Goal: Task Accomplishment & Management: Use online tool/utility

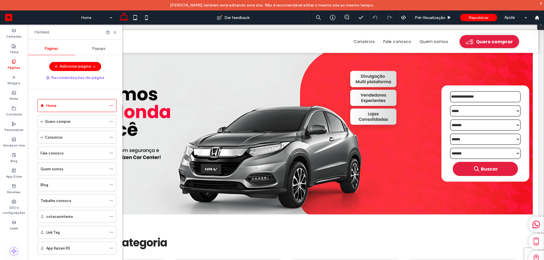
click at [57, 138] on label "Consórcio" at bounding box center [54, 138] width 18 height 10
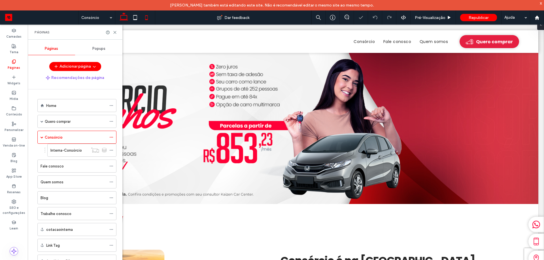
click at [144, 22] on icon at bounding box center [146, 17] width 11 height 11
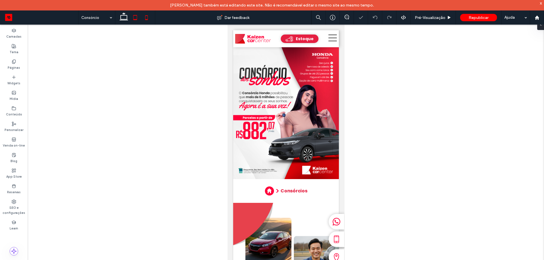
click at [136, 17] on icon at bounding box center [134, 17] width 11 height 11
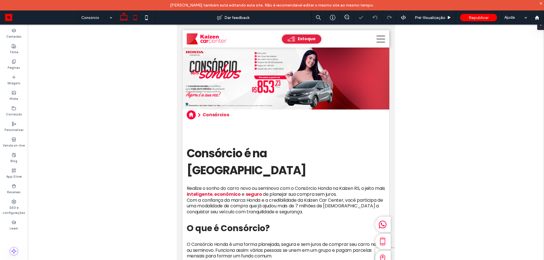
click at [123, 17] on icon at bounding box center [123, 17] width 11 height 11
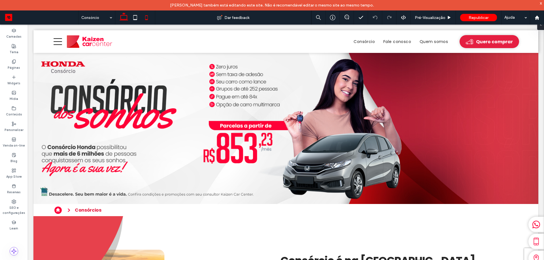
click at [143, 15] on icon at bounding box center [146, 17] width 11 height 11
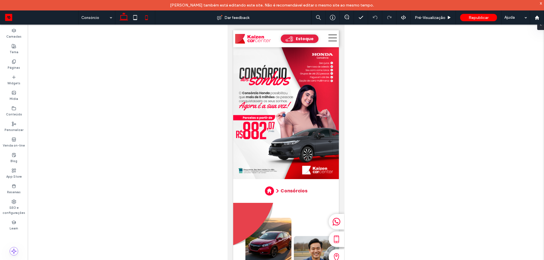
click at [119, 20] on icon at bounding box center [123, 17] width 11 height 11
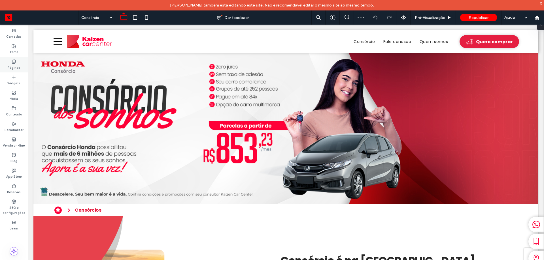
click at [14, 66] on label "Páginas" at bounding box center [14, 67] width 12 height 6
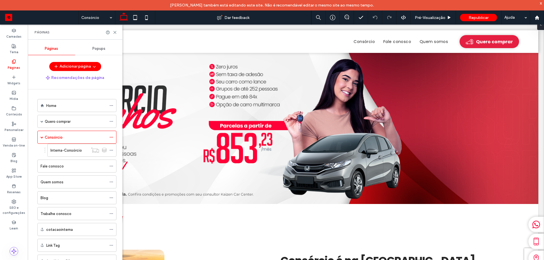
click at [48, 104] on label "Home" at bounding box center [51, 106] width 10 height 10
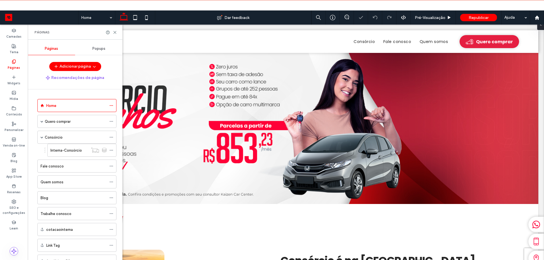
click at [114, 35] on div "Páginas" at bounding box center [75, 32] width 95 height 15
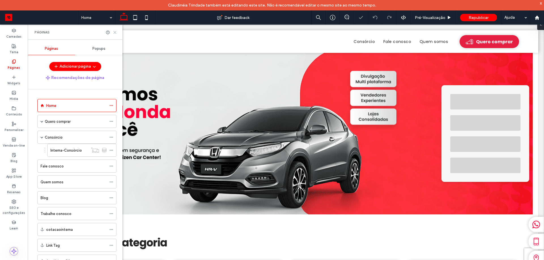
click at [114, 32] on use at bounding box center [115, 32] width 3 height 3
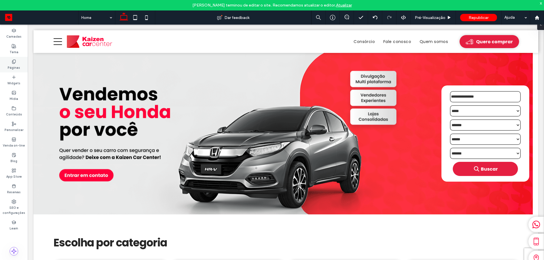
click at [12, 69] on label "Páginas" at bounding box center [14, 67] width 12 height 6
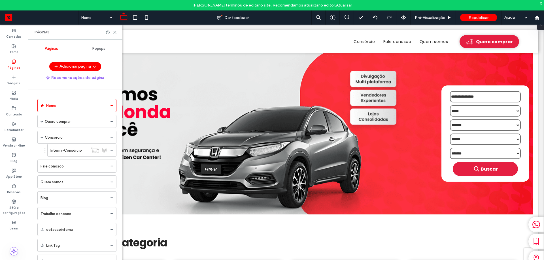
click at [62, 150] on label "Interna-Consórcio" at bounding box center [65, 151] width 31 height 10
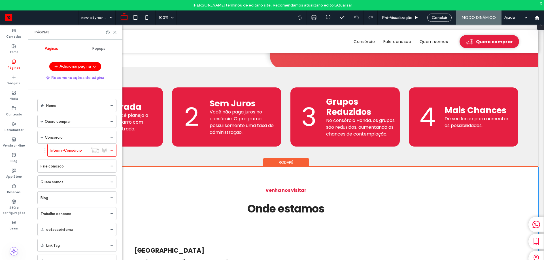
scroll to position [227, 0]
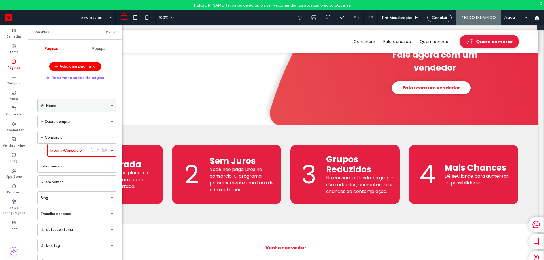
click at [50, 103] on label "Home" at bounding box center [51, 106] width 10 height 10
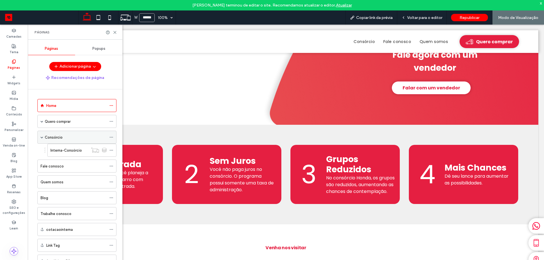
click at [56, 138] on label "Consórcio" at bounding box center [54, 138] width 18 height 10
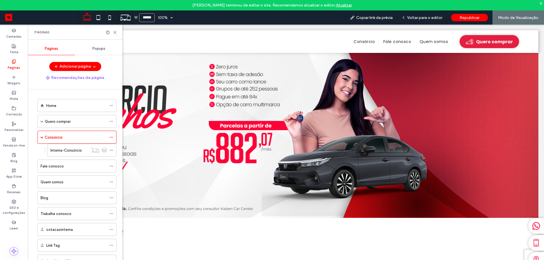
click at [541, 4] on div "x" at bounding box center [540, 3] width 3 height 5
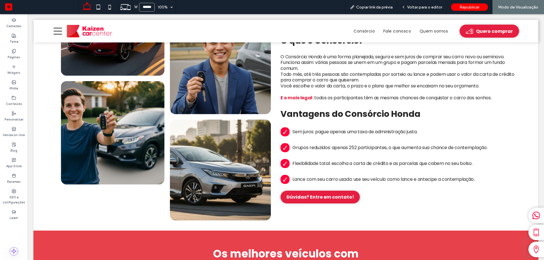
scroll to position [283, 0]
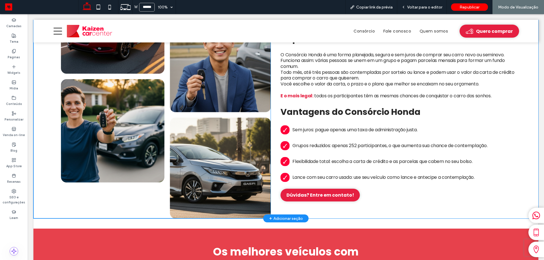
click at [218, 119] on img at bounding box center [151, 78] width 237 height 282
click at [212, 86] on img at bounding box center [151, 78] width 237 height 282
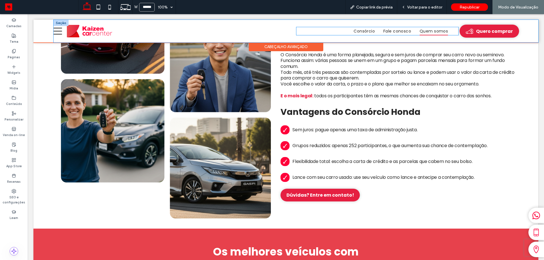
scroll to position [198, 0]
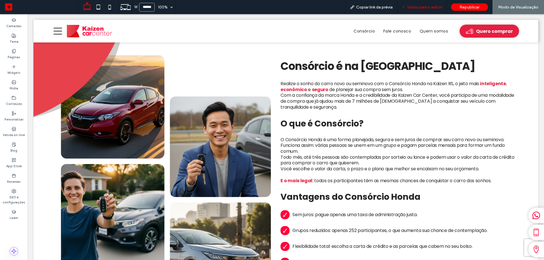
drag, startPoint x: 439, startPoint y: 11, endPoint x: 434, endPoint y: 12, distance: 4.9
click at [439, 11] on div "Voltar para o editor" at bounding box center [422, 7] width 50 height 14
click at [198, 131] on img at bounding box center [151, 163] width 237 height 282
click at [424, 5] on span "Voltar para o editor" at bounding box center [424, 7] width 35 height 5
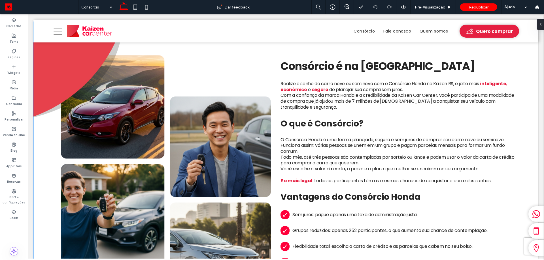
click at [153, 125] on img at bounding box center [151, 163] width 237 height 282
click at [153, 125] on div at bounding box center [151, 163] width 237 height 282
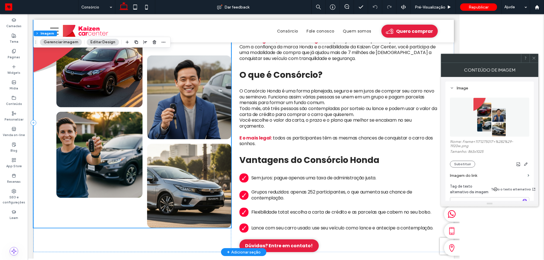
scroll to position [170, 0]
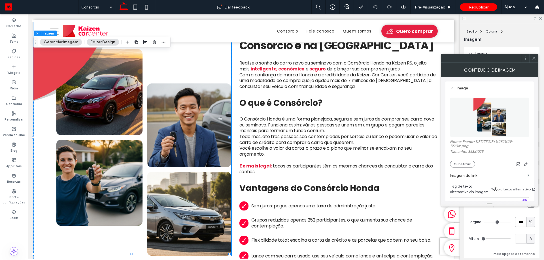
click at [493, 112] on img at bounding box center [489, 117] width 33 height 39
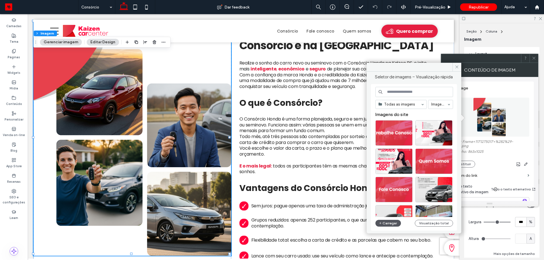
click at [380, 223] on use "button" at bounding box center [380, 223] width 2 height 2
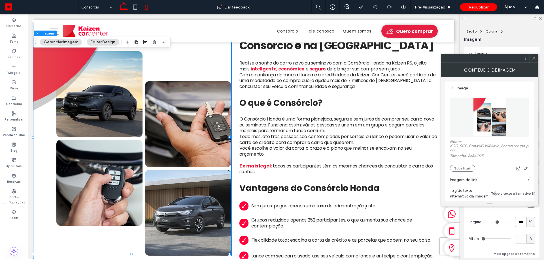
click at [145, 8] on icon at bounding box center [146, 6] width 11 height 11
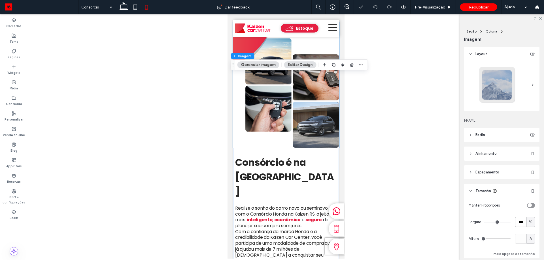
scroll to position [113, 0]
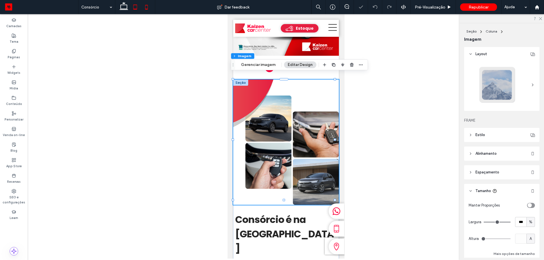
click at [134, 6] on icon at bounding box center [134, 6] width 11 height 11
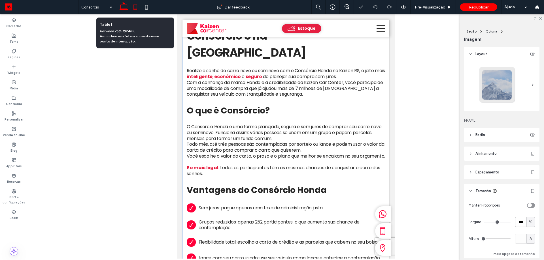
click at [121, 6] on icon at bounding box center [123, 6] width 11 height 11
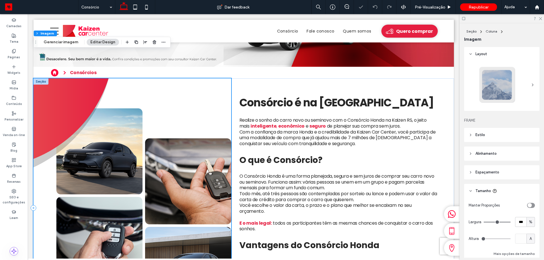
scroll to position [170, 0]
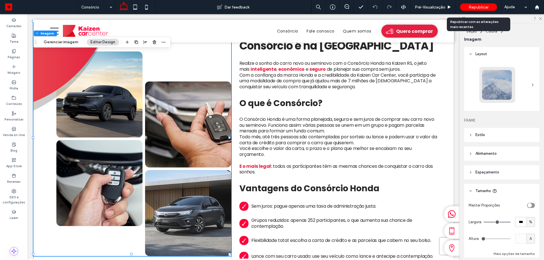
click at [480, 3] on div "Republicar" at bounding box center [478, 7] width 37 height 14
click at [483, 7] on span "Republicar" at bounding box center [478, 7] width 20 height 5
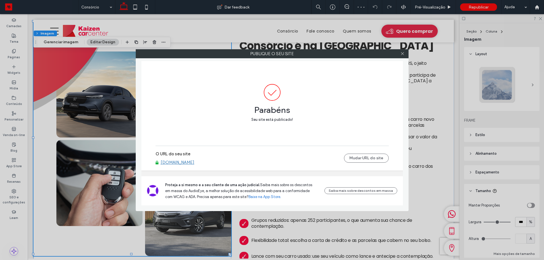
click at [406, 52] on div at bounding box center [402, 54] width 8 height 8
click at [400, 56] on div at bounding box center [402, 54] width 8 height 8
click at [402, 54] on icon at bounding box center [402, 54] width 4 height 4
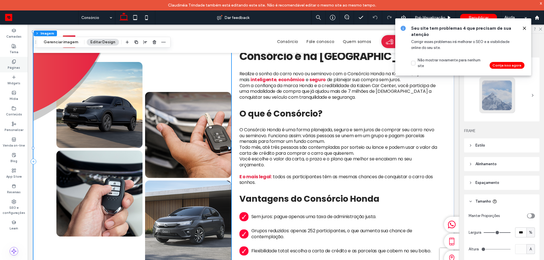
click at [8, 68] on label "Páginas" at bounding box center [14, 67] width 12 height 6
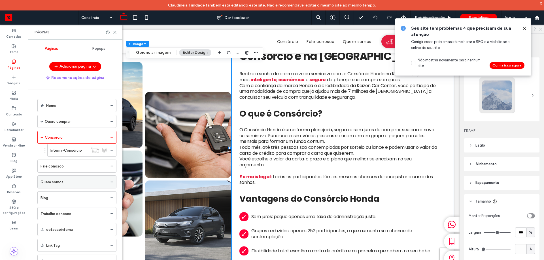
click at [76, 187] on div "Quem somos" at bounding box center [73, 182] width 66 height 12
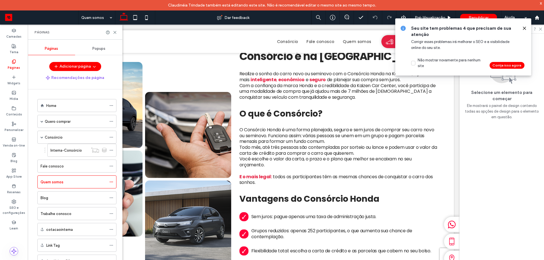
click at [525, 29] on body "Claudinéia Trindade também está editando este site. Não é recomendável editar o…" at bounding box center [272, 130] width 544 height 260
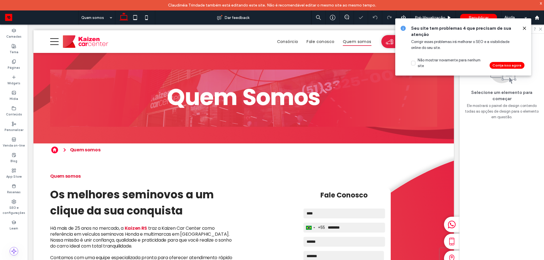
click at [522, 27] on icon at bounding box center [524, 28] width 5 height 5
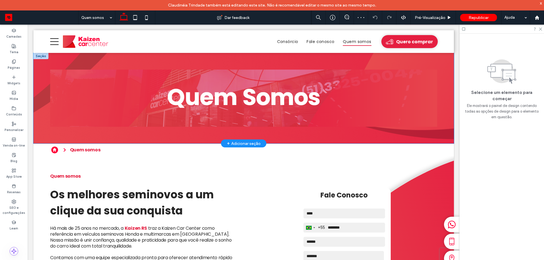
click at [438, 69] on div at bounding box center [243, 98] width 420 height 91
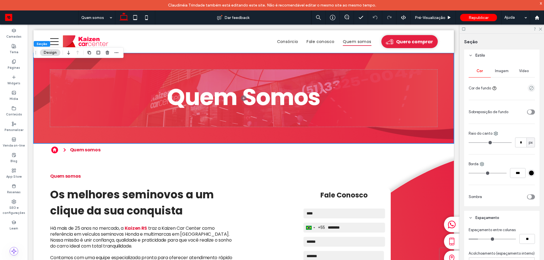
scroll to position [28, 0]
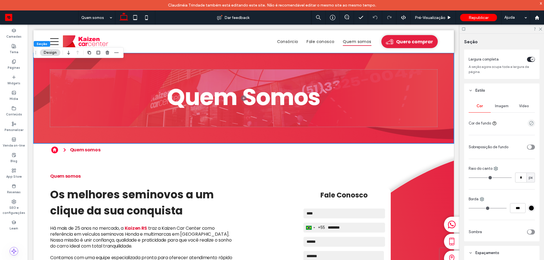
click at [502, 105] on span "Imagem" at bounding box center [502, 106] width 14 height 5
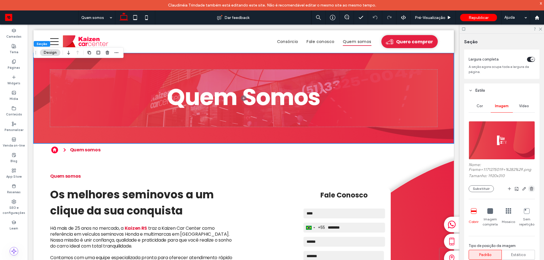
click at [529, 189] on icon "button" at bounding box center [531, 189] width 5 height 5
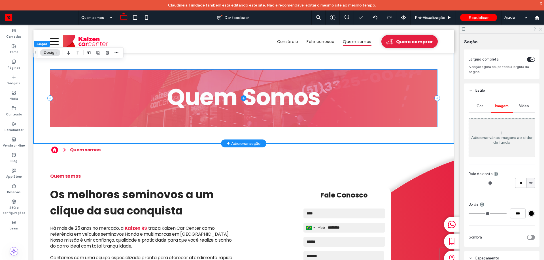
click at [423, 101] on span at bounding box center [243, 98] width 387 height 57
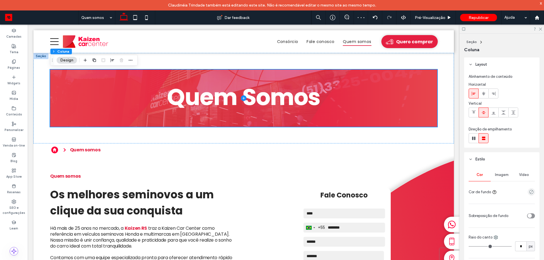
scroll to position [85, 0]
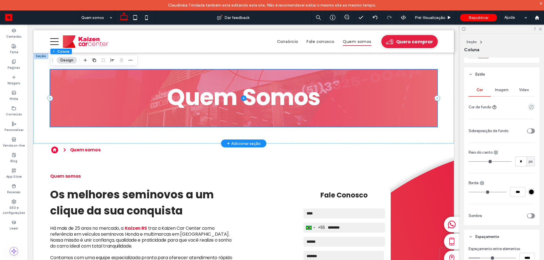
click at [425, 99] on span at bounding box center [243, 98] width 387 height 57
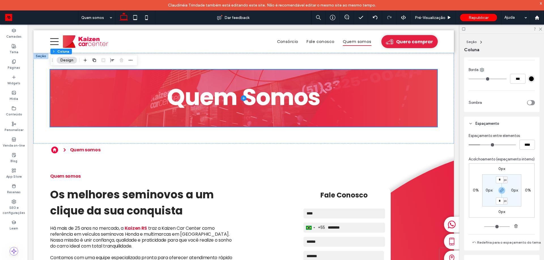
scroll to position [107, 0]
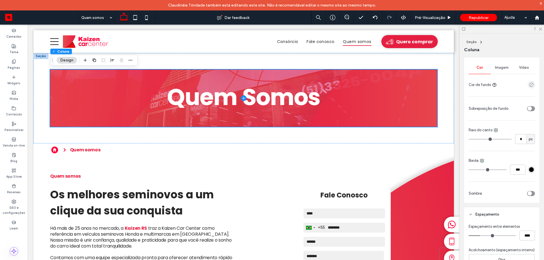
click at [495, 68] on span "Imagem" at bounding box center [502, 67] width 14 height 5
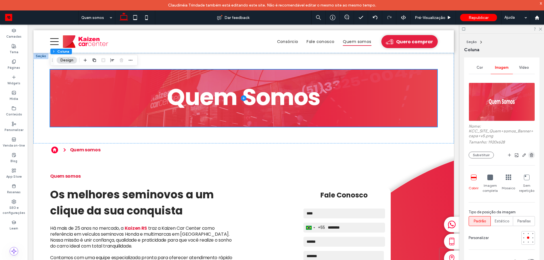
click at [530, 153] on icon "button" at bounding box center [531, 155] width 5 height 5
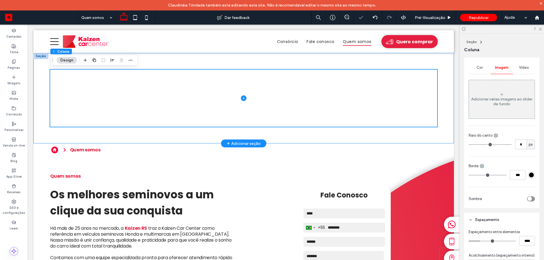
click at [418, 138] on div at bounding box center [243, 98] width 420 height 91
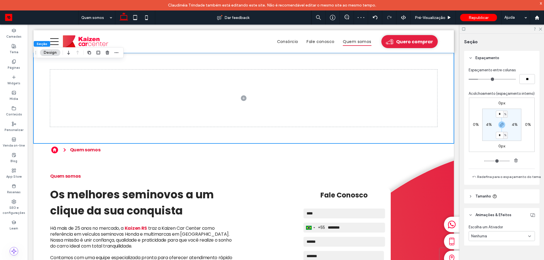
scroll to position [38, 0]
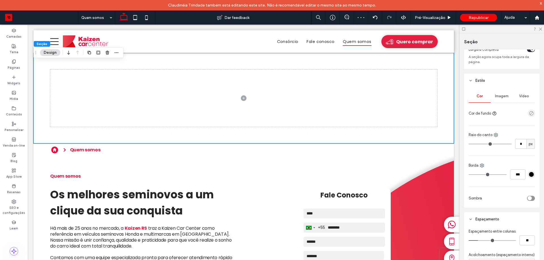
click at [502, 94] on div "Imagem" at bounding box center [501, 96] width 22 height 12
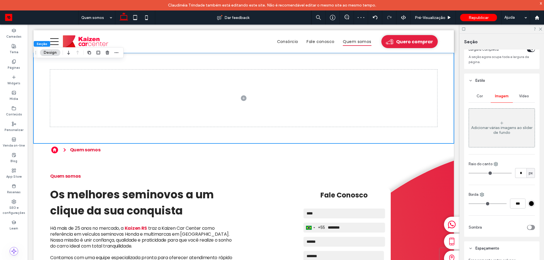
click at [505, 124] on div "Adicionar várias imagens ao slider de fundo" at bounding box center [502, 127] width 66 height 37
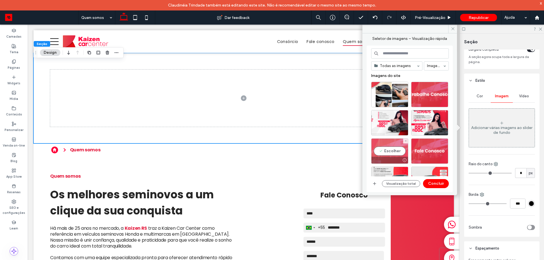
click at [390, 152] on div "Escolher" at bounding box center [389, 150] width 37 height 25
drag, startPoint x: 409, startPoint y: 158, endPoint x: 436, endPoint y: 187, distance: 39.1
click at [436, 187] on button "Concluir" at bounding box center [436, 183] width 26 height 9
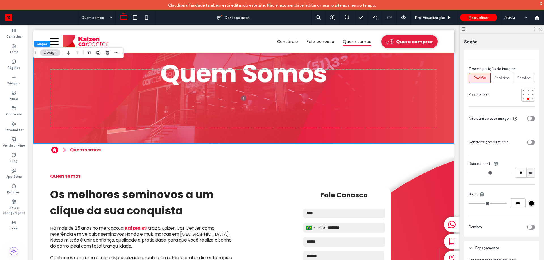
scroll to position [198, 0]
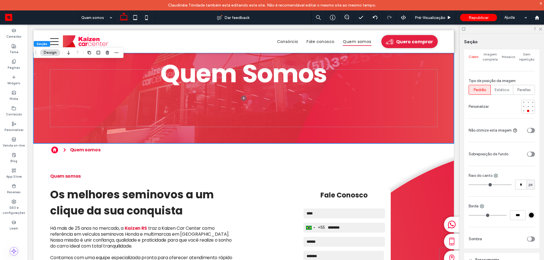
click at [527, 107] on div at bounding box center [528, 107] width 14 height 14
click at [527, 105] on div at bounding box center [528, 106] width 2 height 2
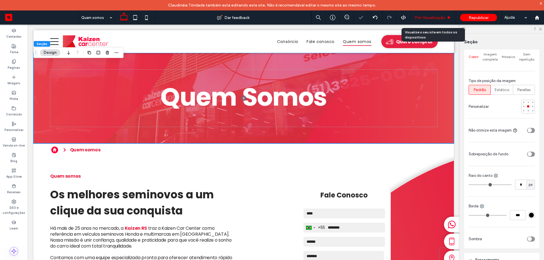
click at [433, 15] on span "Pré-Visualizaçāo" at bounding box center [430, 17] width 31 height 5
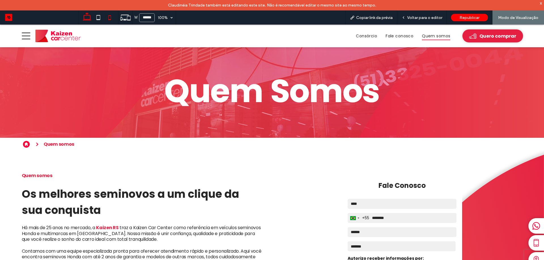
click at [112, 17] on icon at bounding box center [109, 17] width 11 height 11
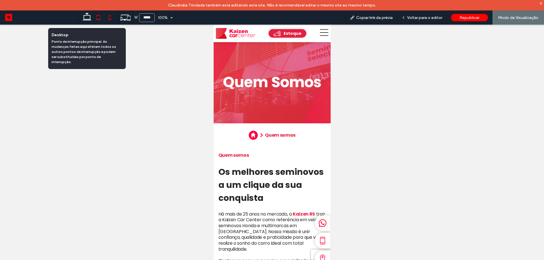
click at [88, 21] on icon at bounding box center [86, 17] width 11 height 11
type input "******"
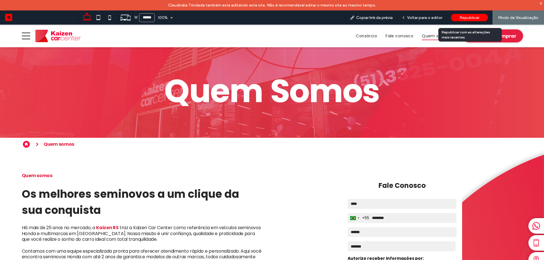
click at [469, 19] on span "Republicar" at bounding box center [469, 17] width 20 height 5
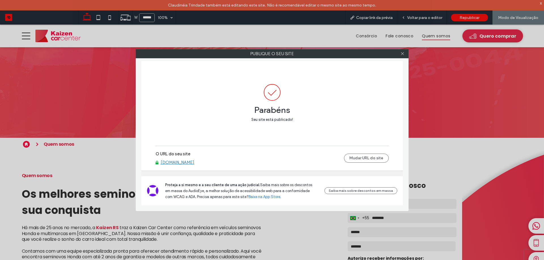
click at [400, 53] on div at bounding box center [402, 54] width 8 height 8
click at [405, 54] on div at bounding box center [402, 54] width 8 height 8
click at [402, 55] on icon at bounding box center [402, 54] width 4 height 4
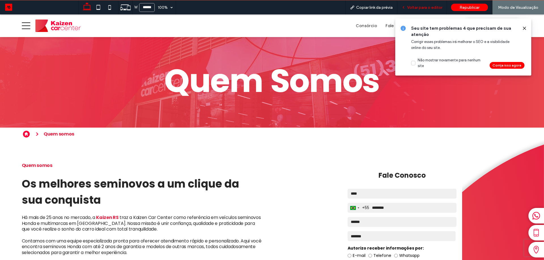
drag, startPoint x: 437, startPoint y: 7, endPoint x: 88, endPoint y: 2, distance: 348.3
click at [437, 7] on span "Voltar para o editor" at bounding box center [424, 7] width 35 height 5
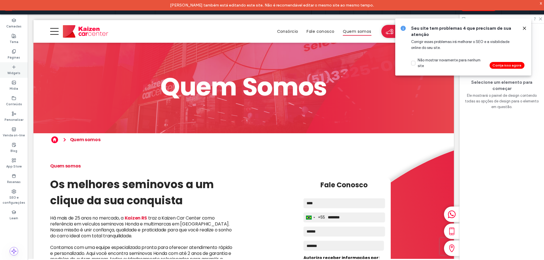
click at [13, 63] on div "Widgets" at bounding box center [14, 70] width 28 height 16
click at [13, 57] on label "Páginas" at bounding box center [14, 57] width 12 height 6
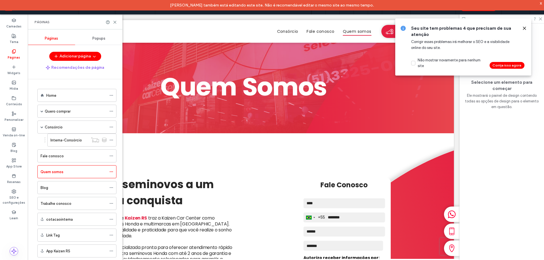
click at [13, 54] on icon at bounding box center [14, 51] width 5 height 5
drag, startPoint x: 65, startPoint y: 89, endPoint x: 58, endPoint y: 92, distance: 7.3
click at [65, 89] on div "Home Quero comprar Interna-Seminovos Consórcio Interna-Consórcio Fale conosco Q…" at bounding box center [73, 172] width 86 height 172
click at [57, 92] on div "Home" at bounding box center [76, 95] width 60 height 12
click at [524, 27] on icon at bounding box center [524, 28] width 5 height 5
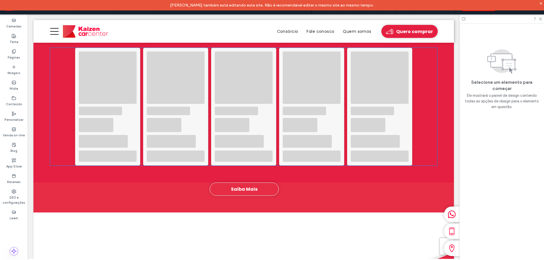
scroll to position [566, 0]
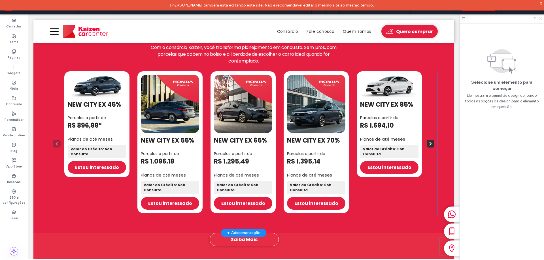
click at [278, 134] on div "NEW CITY EX 45% Parcelas a partir de R$ 896,88* Planos de até meses Valor do Cr…" at bounding box center [243, 142] width 358 height 142
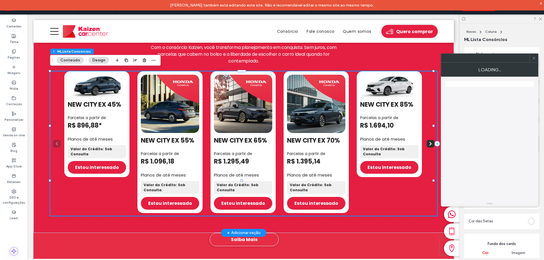
type input "**"
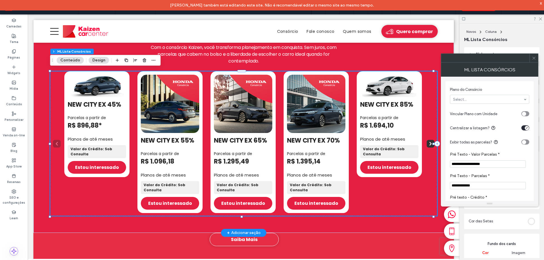
drag, startPoint x: 516, startPoint y: 199, endPoint x: 384, endPoint y: 188, distance: 132.5
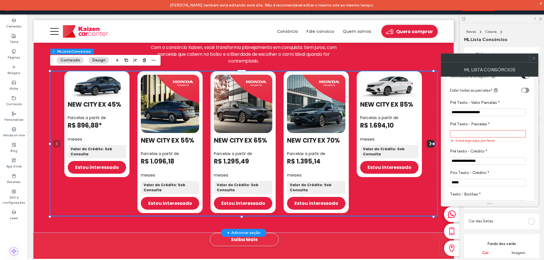
scroll to position [57, 0]
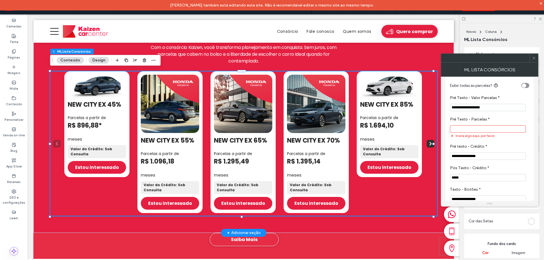
click at [528, 124] on section "Pré Texto - Parcelas * Insira algo aqui, por favor" at bounding box center [489, 127] width 79 height 27
click at [488, 131] on div at bounding box center [272, 130] width 544 height 260
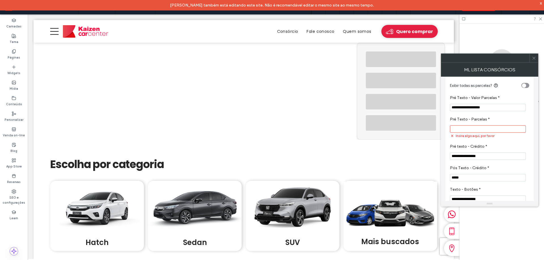
scroll to position [0, 0]
click at [488, 131] on input "Pré Texto - Parcelas *" at bounding box center [488, 128] width 76 height 7
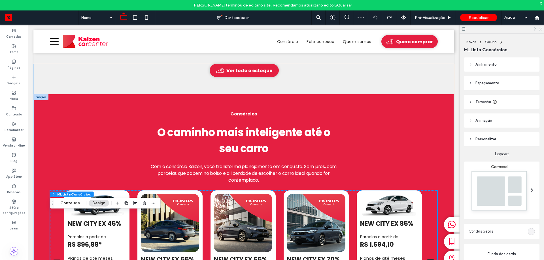
scroll to position [526, 0]
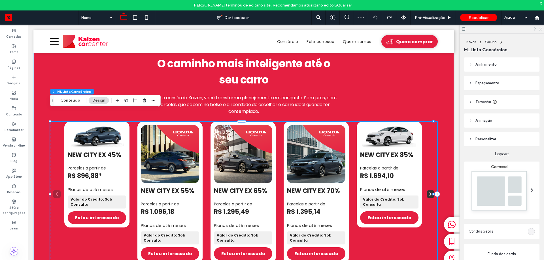
click at [310, 159] on 70\% "4 / 7" at bounding box center [316, 154] width 58 height 58
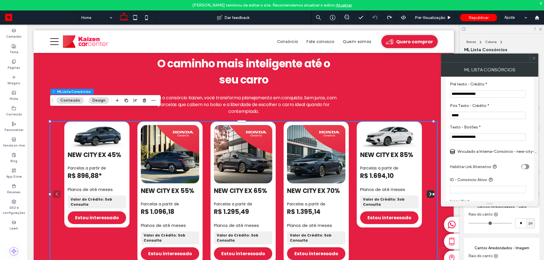
scroll to position [85, 0]
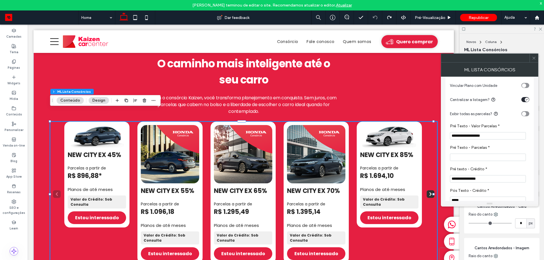
scroll to position [57, 0]
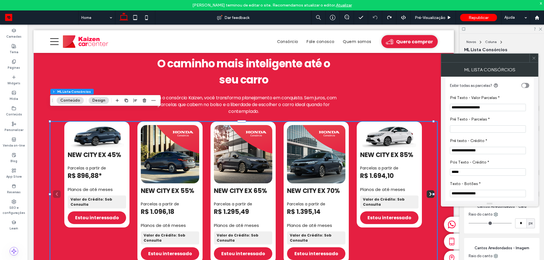
drag, startPoint x: 481, startPoint y: 198, endPoint x: 432, endPoint y: 171, distance: 55.6
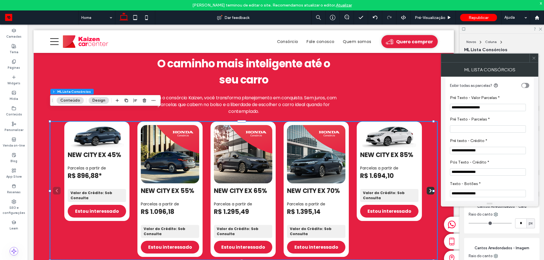
type input "**********"
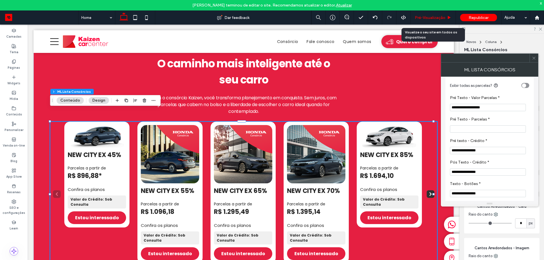
click at [437, 17] on span "Pré-Visualizaçāo" at bounding box center [430, 17] width 31 height 5
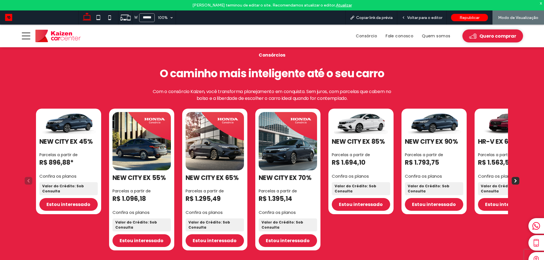
scroll to position [605, 0]
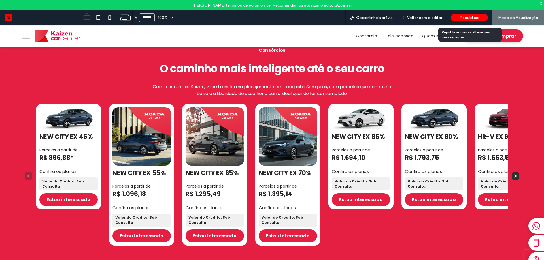
click at [476, 16] on span "Republicar" at bounding box center [469, 17] width 20 height 5
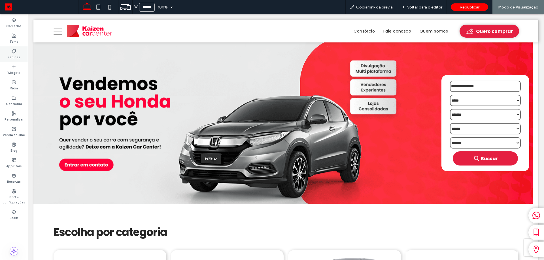
click at [10, 53] on div "Páginas" at bounding box center [14, 54] width 28 height 16
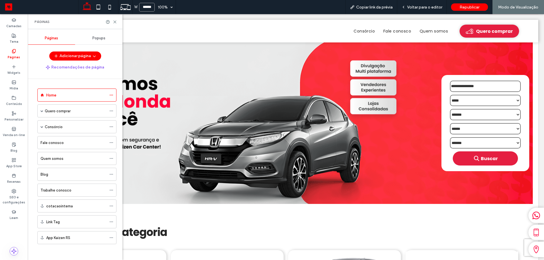
click at [150, 6] on input "******" at bounding box center [147, 7] width 16 height 9
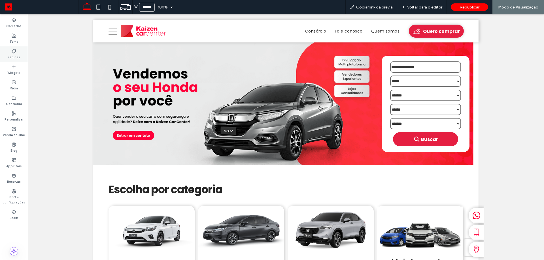
click at [16, 56] on label "Páginas" at bounding box center [14, 57] width 12 height 6
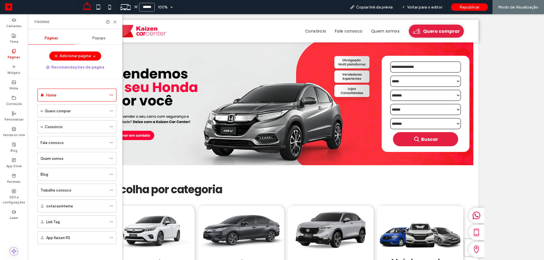
click at [16, 56] on label "Páginas" at bounding box center [14, 57] width 12 height 6
click at [146, 8] on input "******" at bounding box center [147, 7] width 16 height 9
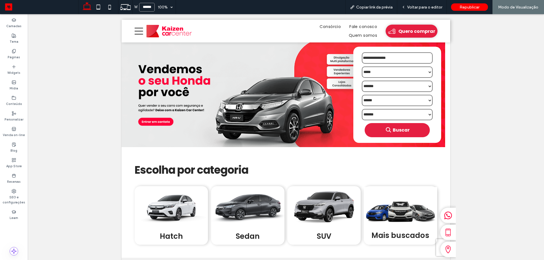
click at [152, 9] on input "******" at bounding box center [147, 7] width 16 height 9
type input "******"
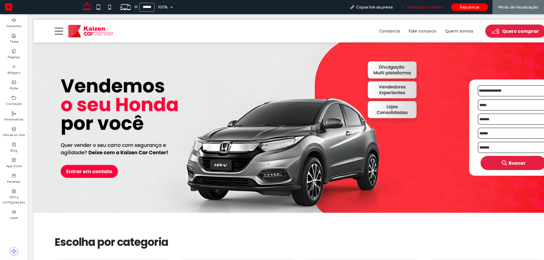
click at [421, 7] on span "Voltar para o editor" at bounding box center [424, 7] width 35 height 5
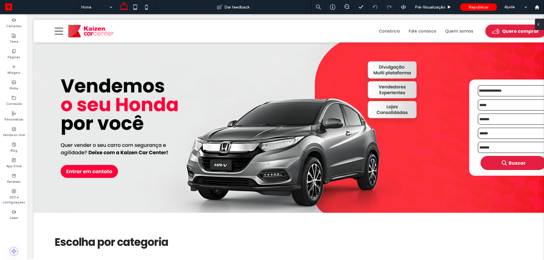
click at [543, 23] on div at bounding box center [539, 24] width 9 height 11
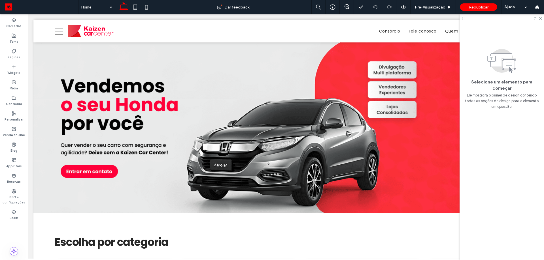
click at [463, 17] on icon at bounding box center [463, 18] width 4 height 4
click at [462, 20] on icon at bounding box center [463, 18] width 4 height 4
click at [8, 61] on div "Páginas" at bounding box center [14, 54] width 28 height 16
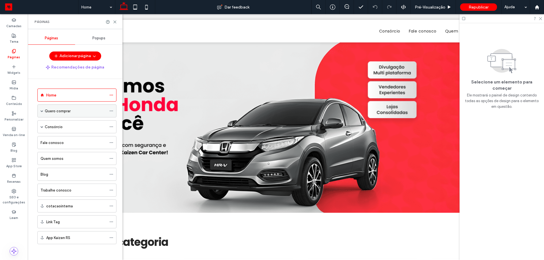
click at [42, 113] on span at bounding box center [41, 111] width 3 height 12
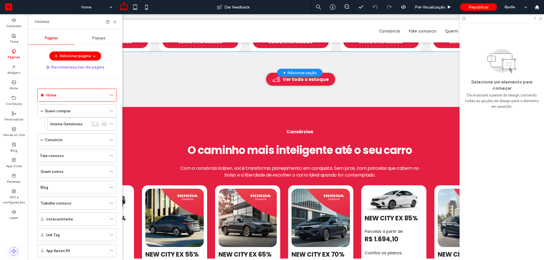
scroll to position [623, 0]
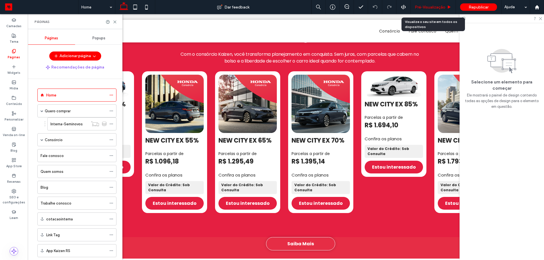
click at [424, 9] on span "Pré-Visualizaçāo" at bounding box center [430, 7] width 31 height 5
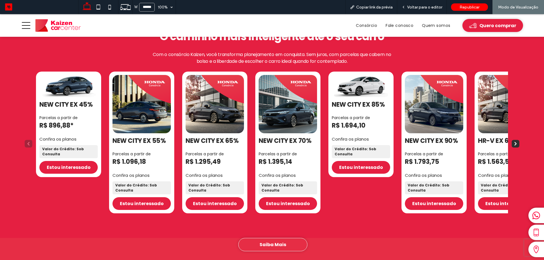
scroll to position [627, 0]
click at [511, 140] on rect "Next slide" at bounding box center [515, 144] width 8 height 8
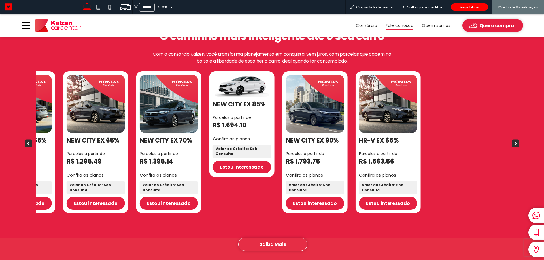
click at [381, 25] on link "Fale conosco" at bounding box center [399, 25] width 36 height 9
click at [357, 23] on div "W ****** 100% Copiar link da prévia Voltar para o editor Republicar Modo de Vis…" at bounding box center [272, 130] width 544 height 260
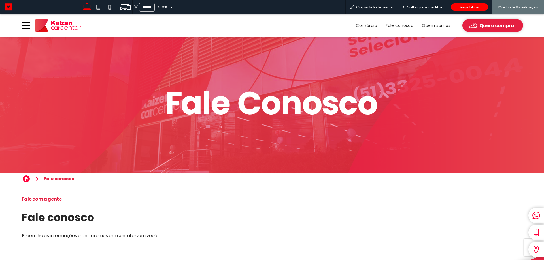
click at [361, 30] on span "Consórcio" at bounding box center [366, 25] width 21 height 9
click at [364, 27] on div at bounding box center [272, 130] width 544 height 260
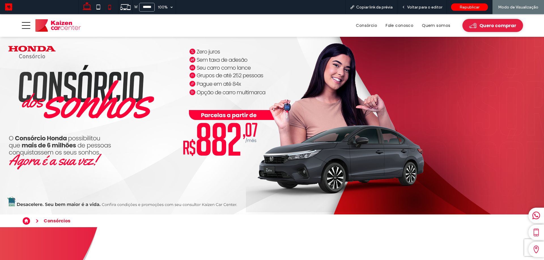
click at [110, 7] on icon at bounding box center [109, 6] width 11 height 11
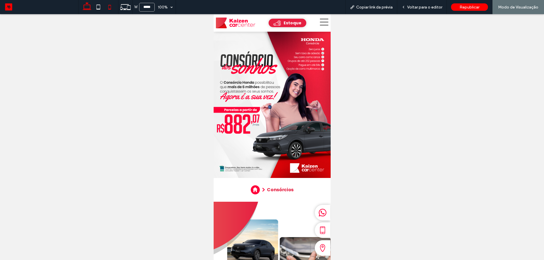
click at [86, 6] on icon at bounding box center [86, 6] width 11 height 11
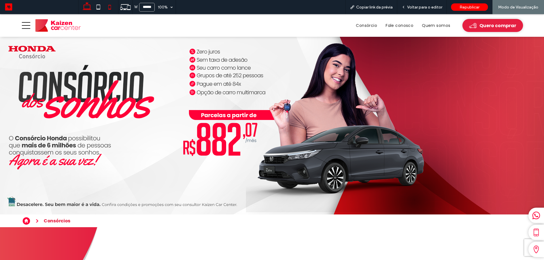
click at [108, 12] on icon at bounding box center [109, 6] width 11 height 11
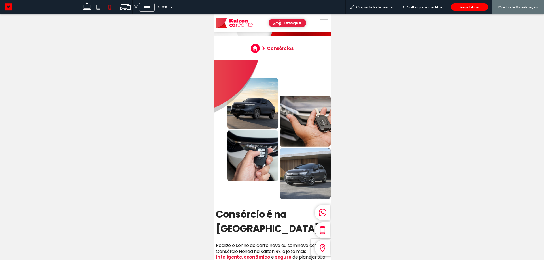
scroll to position [28, 0]
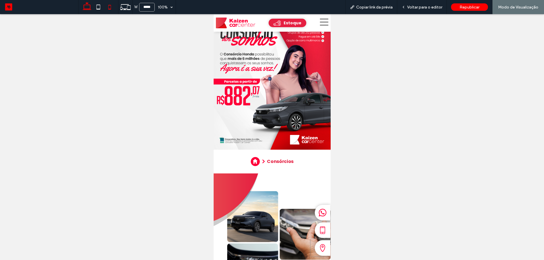
click at [89, 8] on icon at bounding box center [86, 6] width 11 height 11
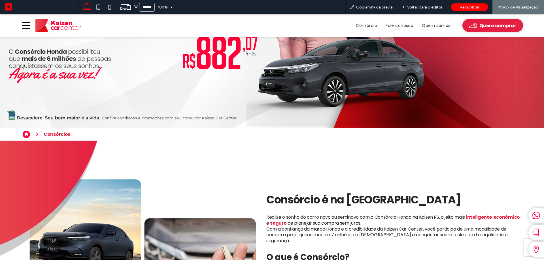
scroll to position [142, 0]
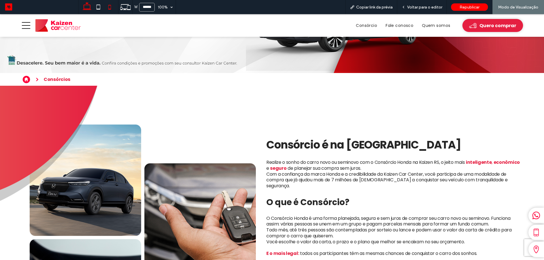
click at [109, 7] on icon at bounding box center [109, 6] width 11 height 11
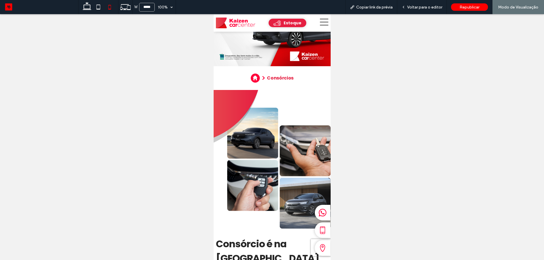
scroll to position [28, 0]
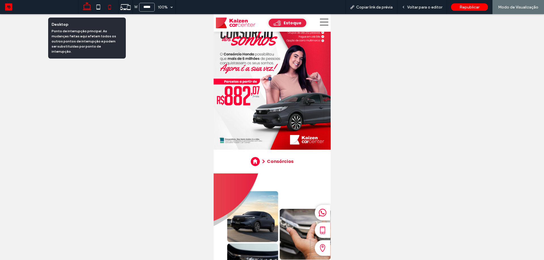
click at [88, 7] on icon at bounding box center [86, 6] width 11 height 11
type input "******"
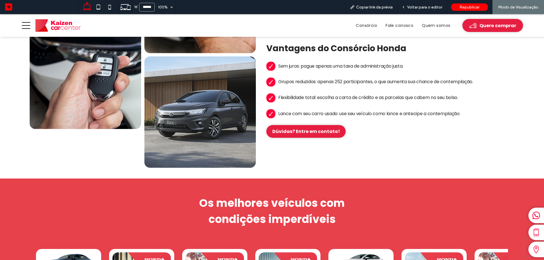
scroll to position [368, 0]
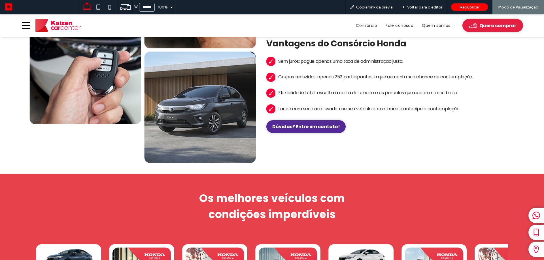
click at [307, 127] on link "Dúvidas? Entre em contato!" at bounding box center [305, 126] width 79 height 13
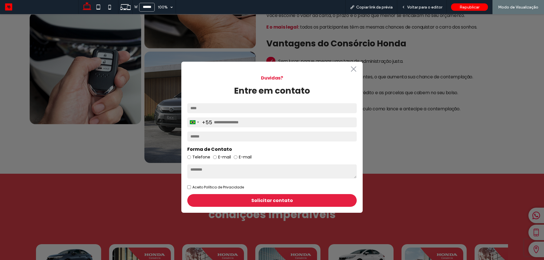
click at [353, 71] on icon ".st0-1091118977{fill-rule:evenodd;clip-rule:evenodd;}" at bounding box center [353, 69] width 9 height 6
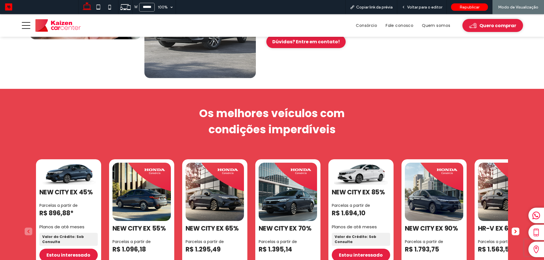
scroll to position [566, 0]
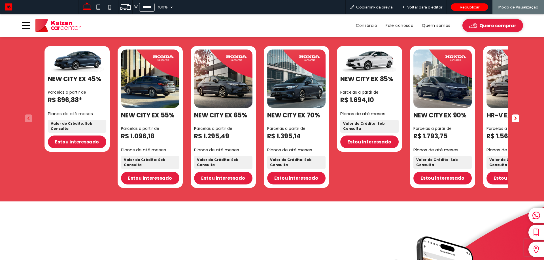
click at [377, 119] on div "NEW CITY EX 85% Parcelas a partir de R$ 1.694,10 Planos de até meses Valor do C…" at bounding box center [369, 99] width 65 height 106
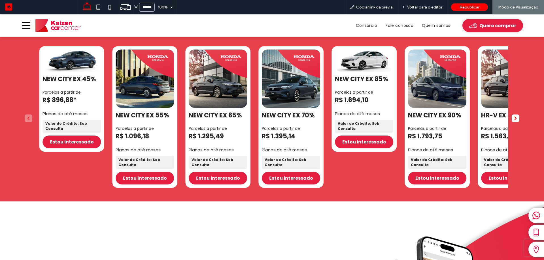
click at [373, 123] on strong "Valor do Crédito: Sob Consulta" at bounding box center [364, 126] width 58 height 13
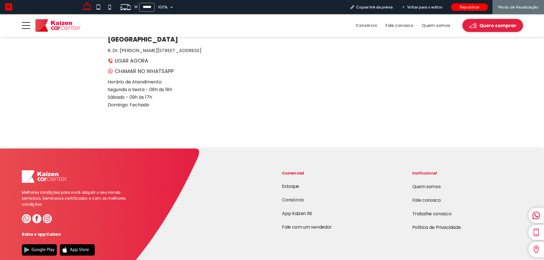
scroll to position [1079, 0]
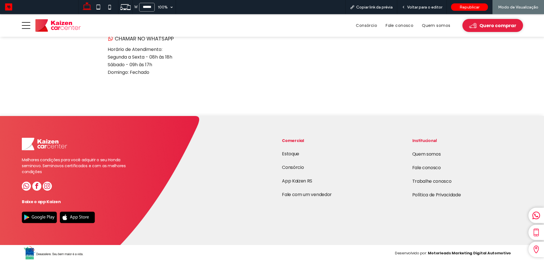
click at [434, 178] on link "Trabalhe conosco" at bounding box center [431, 181] width 39 height 7
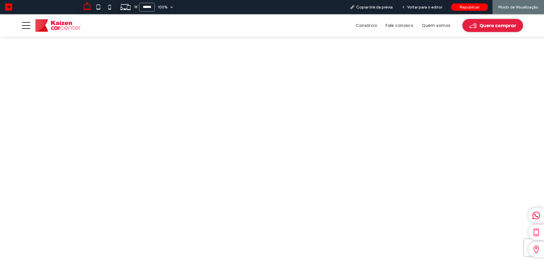
scroll to position [453, 0]
click at [368, 26] on span "Consórcio" at bounding box center [366, 25] width 21 height 9
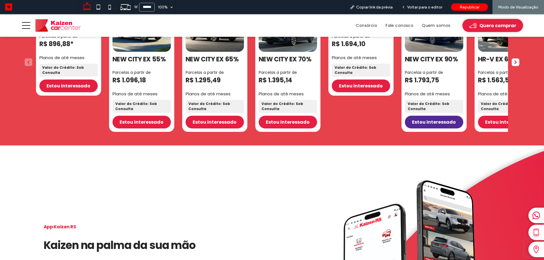
scroll to position [623, 0]
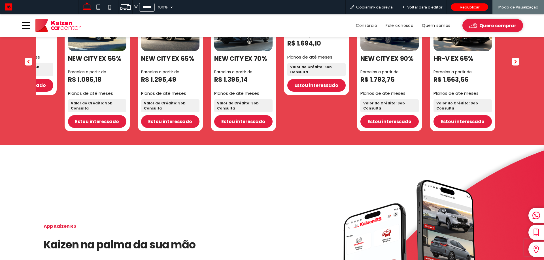
click at [357, 84] on div "NEW CITY EX 90% Parcelas a partir de R$ 1.793,75 Planos de até meses Valor do C…" at bounding box center [389, 61] width 65 height 142
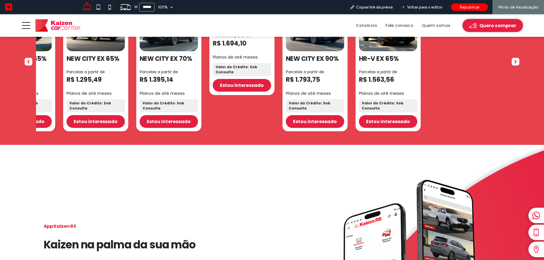
click at [321, 106] on div "NEW CITY EX 45% Parcelas a partir de R$ 896,88* Planos de até meses Valor do Cr…" at bounding box center [153, 61] width 472 height 142
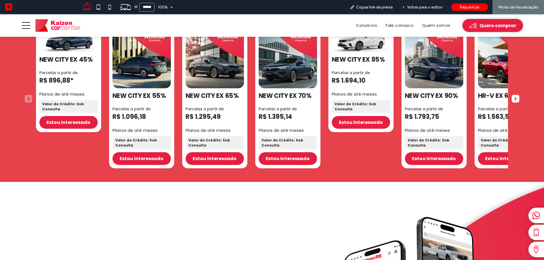
scroll to position [538, 0]
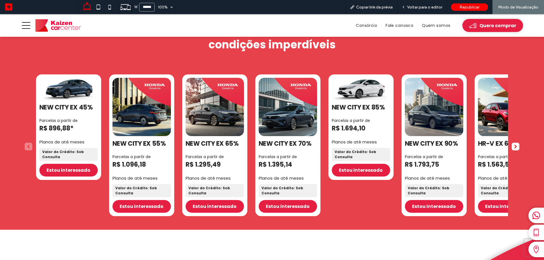
click at [220, 120] on div "NEW CITY EX 45% Parcelas a partir de R$ 896,88* Planos de até meses Valor do Cr…" at bounding box center [272, 145] width 472 height 142
click at [232, 115] on div "NEW CITY EX 45% Parcelas a partir de R$ 896,88* Planos de até meses Valor do Cr…" at bounding box center [272, 145] width 472 height 142
click at [128, 106] on div "NEW CITY EX 45% Parcelas a partir de R$ 896,88* Planos de até meses Valor do Cr…" at bounding box center [272, 145] width 472 height 142
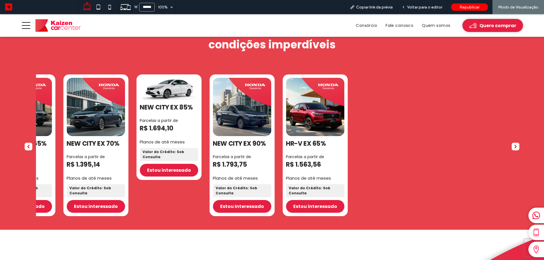
click at [344, 120] on 65\% "7 / 7" at bounding box center [315, 107] width 58 height 58
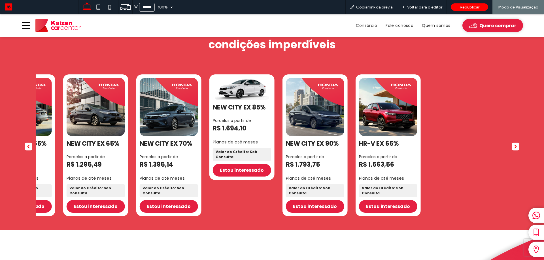
click at [477, 112] on div "NEW CITY EX 45% Parcelas a partir de R$ 896,88* Planos de até meses Valor do Cr…" at bounding box center [272, 146] width 472 height 145
click at [344, 110] on 90\% "6 / 7" at bounding box center [315, 107] width 58 height 58
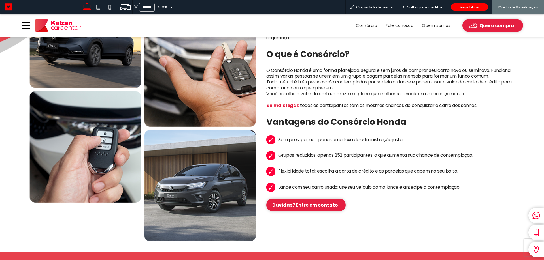
scroll to position [396, 0]
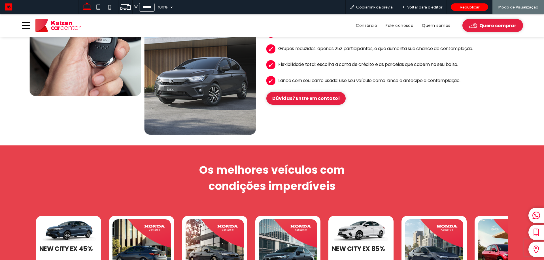
click at [27, 30] on button at bounding box center [26, 25] width 8 height 8
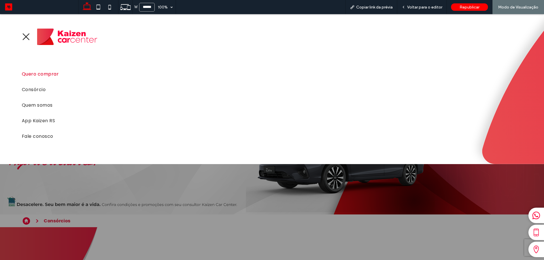
click at [27, 29] on div "Estoque" at bounding box center [272, 36] width 500 height 45
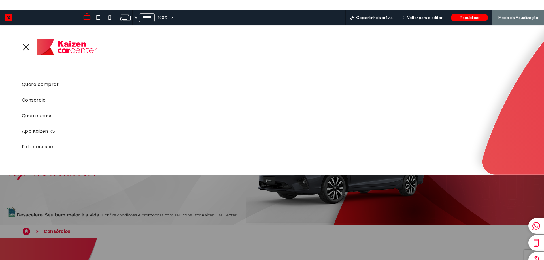
click at [22, 39] on div "Estoque" at bounding box center [272, 47] width 500 height 45
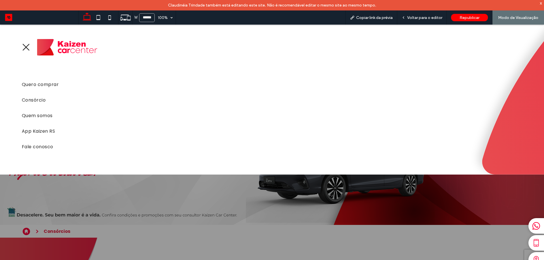
click at [20, 48] on div "Estoque Quero comprar Consórcio Quem somos App Kaizen RS Fale conosco" at bounding box center [272, 100] width 544 height 150
click at [29, 47] on icon at bounding box center [26, 47] width 8 height 8
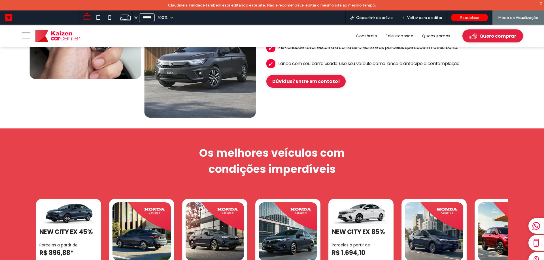
scroll to position [566, 0]
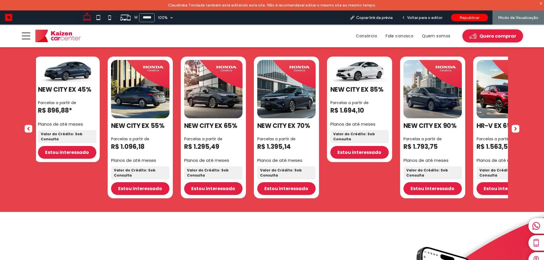
click at [342, 136] on strong "Valor do Crédito: Sob Consulta" at bounding box center [359, 136] width 58 height 13
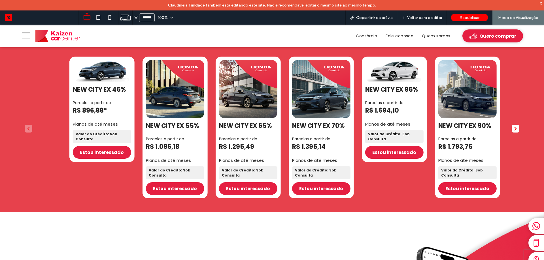
click at [225, 133] on div "NEW CITY EX 45% Parcelas a partir de R$ 896,88* Planos de até meses Valor do Cr…" at bounding box center [305, 128] width 472 height 142
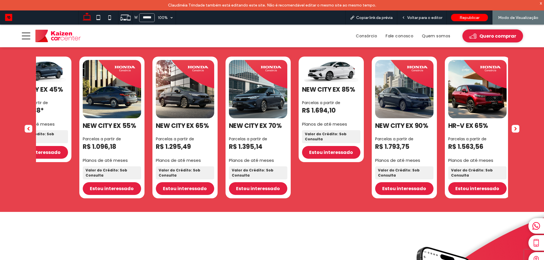
click at [310, 121] on div "NEW CITY EX 85% Parcelas a partir de R$ 1.694,10 Planos de até meses Valor do C…" at bounding box center [330, 110] width 65 height 106
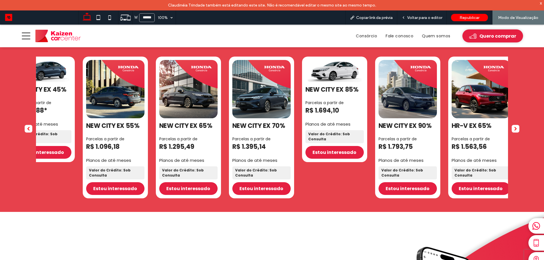
click at [218, 123] on div "NEW CITY EX 45% Parcelas a partir de R$ 896,88* Planos de até meses Valor do Cr…" at bounding box center [246, 128] width 472 height 142
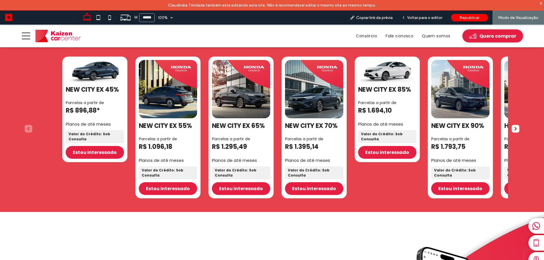
click at [447, 125] on div "NEW CITY EX 45% Parcelas a partir de R$ 896,88* Planos de até meses Valor do Cr…" at bounding box center [298, 128] width 472 height 142
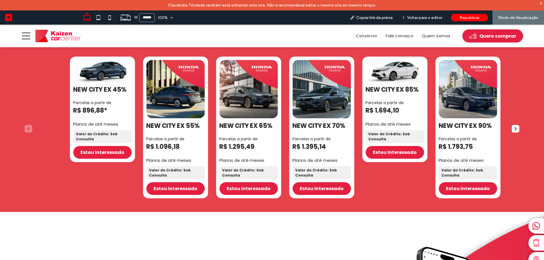
click at [256, 145] on div "NEW CITY EX 45% Parcelas a partir de R$ 896,88* Planos de até meses Valor do Cr…" at bounding box center [306, 128] width 472 height 142
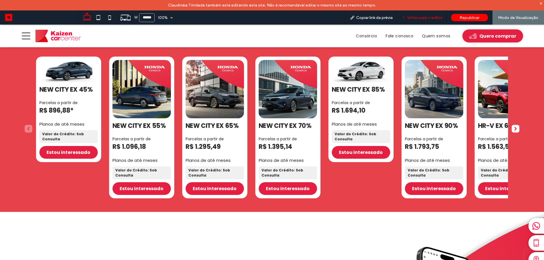
click at [430, 18] on span "Voltar para o editor" at bounding box center [424, 17] width 35 height 5
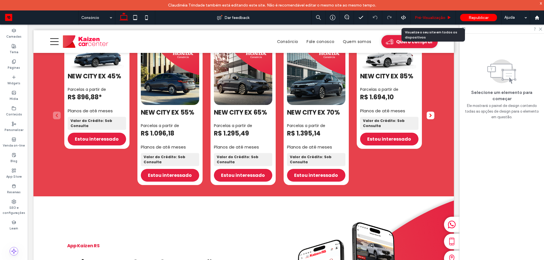
scroll to position [489, 0]
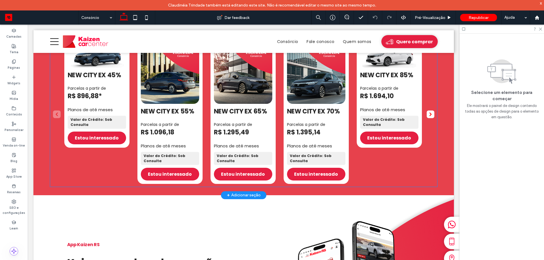
click at [303, 104] on 70\% "4 / 7" at bounding box center [316, 75] width 58 height 58
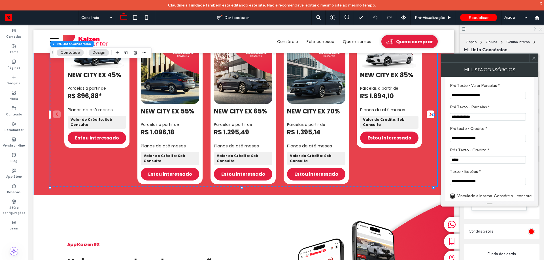
scroll to position [16, 0]
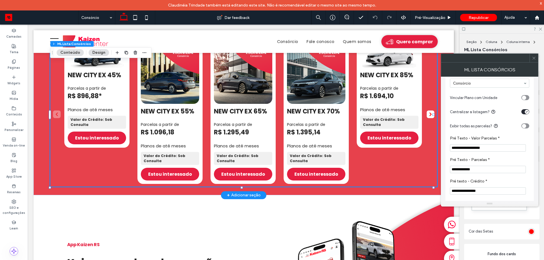
drag, startPoint x: 513, startPoint y: 195, endPoint x: 397, endPoint y: 175, distance: 117.3
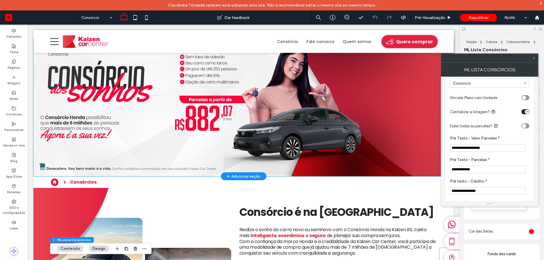
scroll to position [0, 0]
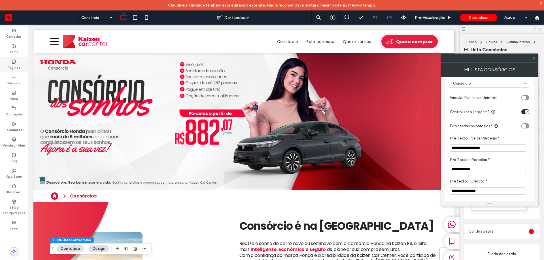
click at [17, 65] on label "Páginas" at bounding box center [14, 67] width 12 height 6
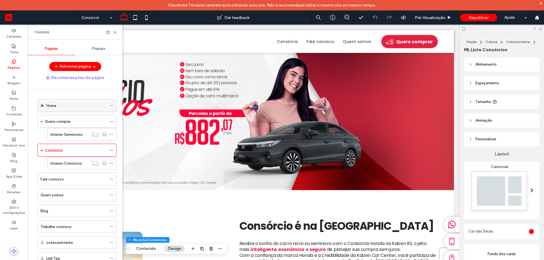
click at [50, 107] on label "Home" at bounding box center [51, 106] width 10 height 10
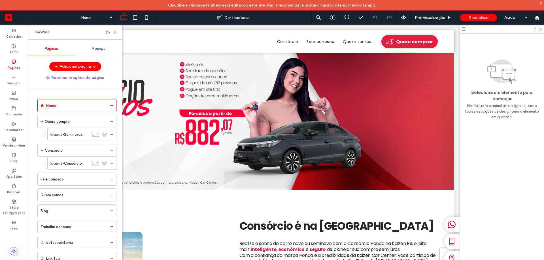
click at [115, 32] on icon at bounding box center [115, 32] width 4 height 4
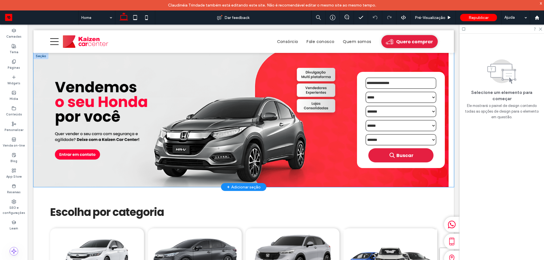
click at [276, 86] on img "1 / 1" at bounding box center [241, 120] width 416 height 134
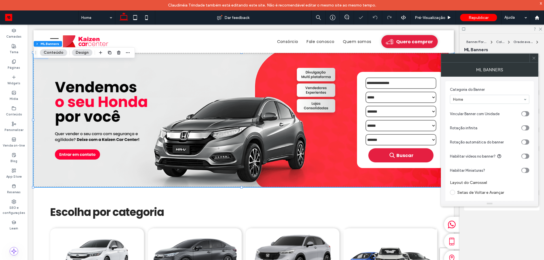
click at [534, 58] on icon at bounding box center [534, 58] width 4 height 4
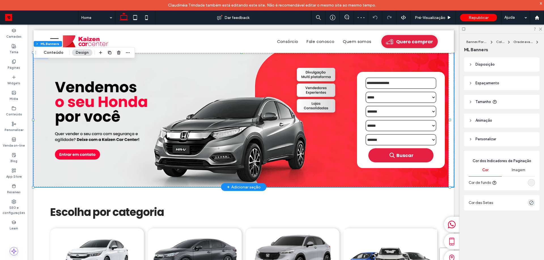
click at [183, 113] on img "1 / 1" at bounding box center [241, 120] width 416 height 134
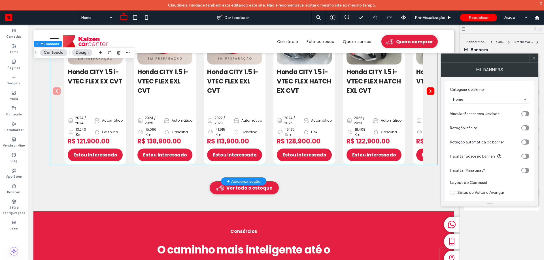
scroll to position [481, 0]
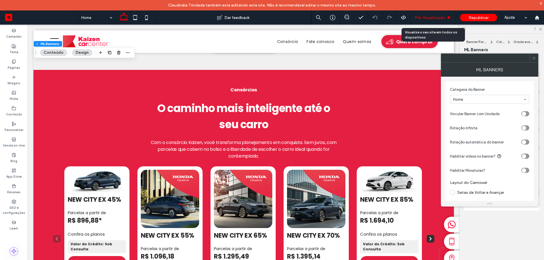
click at [415, 19] on span "Pré-Visualizaçāo" at bounding box center [430, 17] width 31 height 5
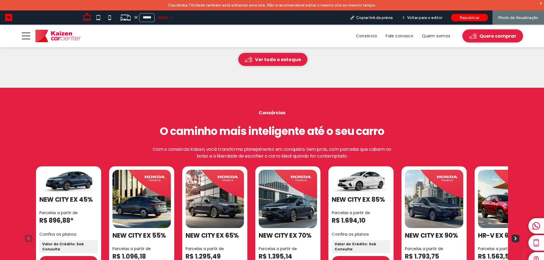
scroll to position [551, 0]
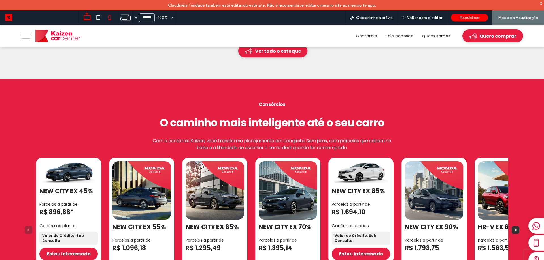
click at [110, 17] on icon at bounding box center [109, 17] width 11 height 11
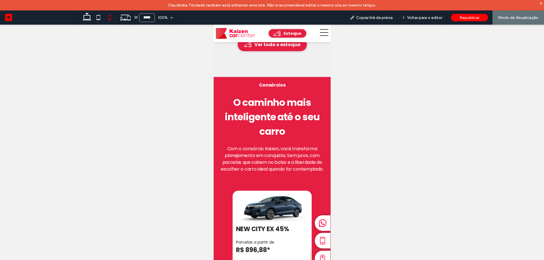
scroll to position [526, 0]
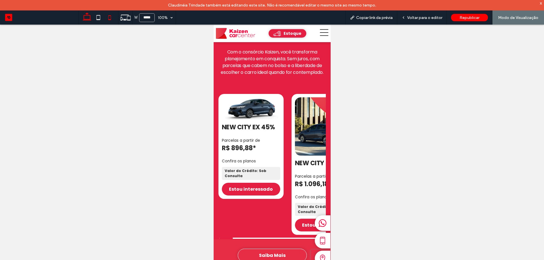
click at [85, 16] on use at bounding box center [87, 16] width 8 height 8
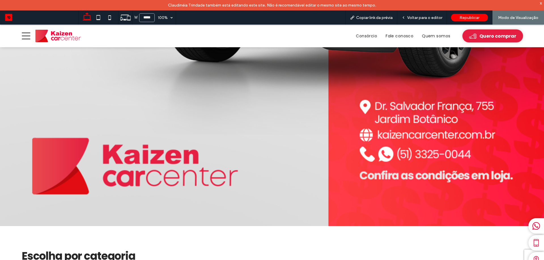
type input "******"
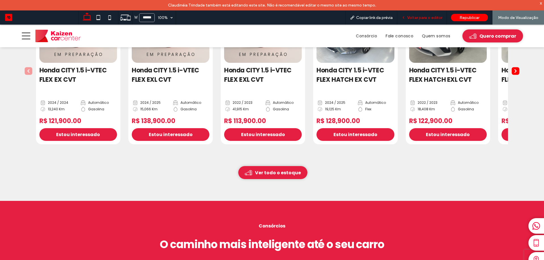
scroll to position [458, 0]
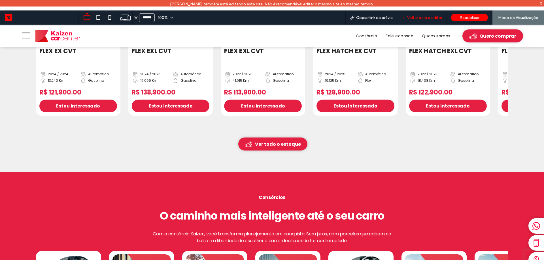
click at [436, 20] on div "Voltar para o editor" at bounding box center [422, 17] width 50 height 14
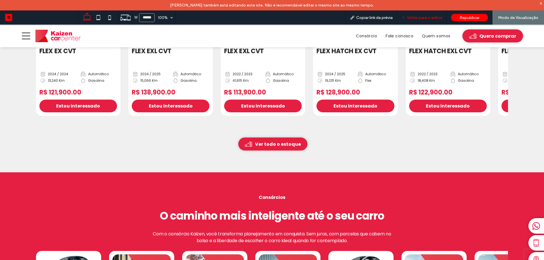
click at [415, 19] on span "Voltar para o editor" at bounding box center [424, 17] width 35 height 5
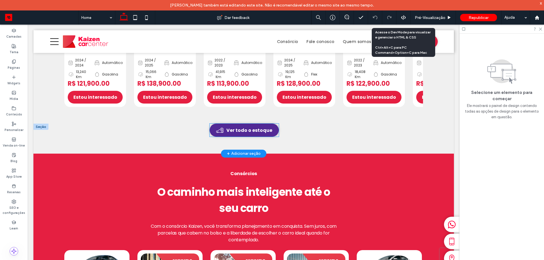
scroll to position [396, 0]
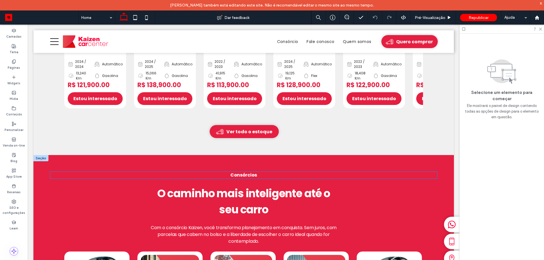
click at [252, 172] on strong "Consórcios" at bounding box center [243, 175] width 27 height 7
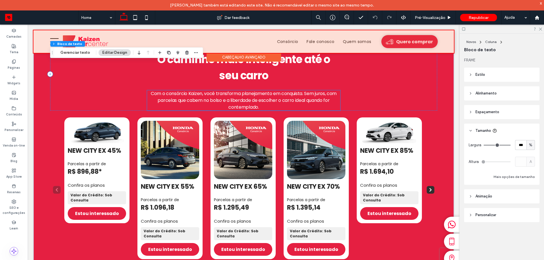
scroll to position [566, 0]
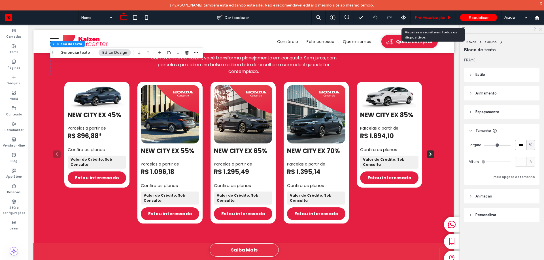
click at [433, 16] on span "Pré-Visualizaçāo" at bounding box center [430, 17] width 31 height 5
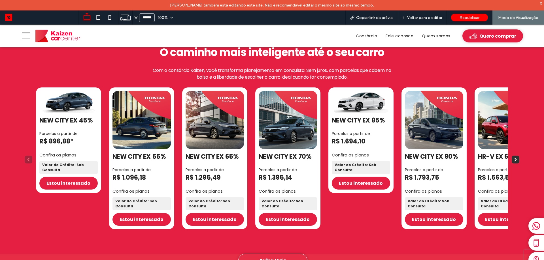
scroll to position [621, 0]
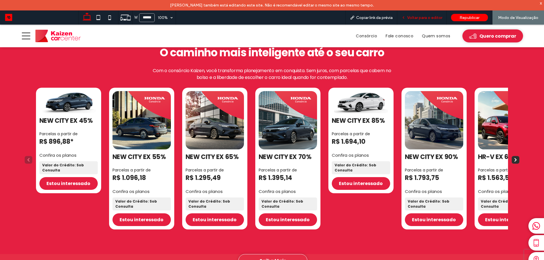
drag, startPoint x: 424, startPoint y: 18, endPoint x: 232, endPoint y: 54, distance: 195.3
click at [424, 18] on span "Voltar para o editor" at bounding box center [424, 17] width 35 height 5
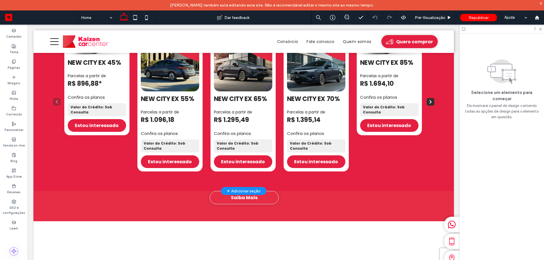
scroll to position [447, 0]
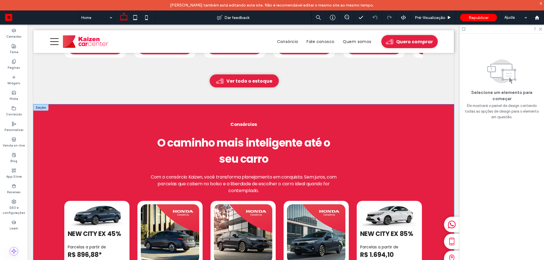
click at [244, 117] on div "Consórcios O caminho mais inteligente até o seu carro Com o consórcio Kaizen, v…" at bounding box center [243, 233] width 420 height 258
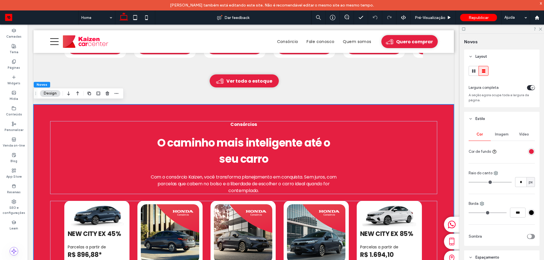
click at [243, 119] on div "Consórcios O caminho mais inteligente até o seu carro Com o consórcio Kaizen, v…" at bounding box center [243, 233] width 420 height 258
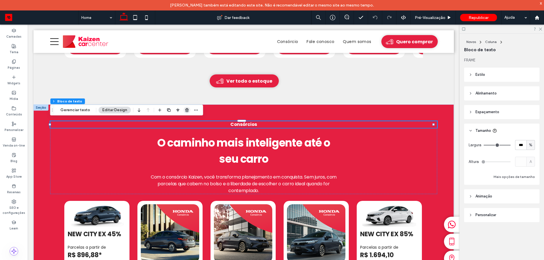
click at [186, 113] on span "button" at bounding box center [187, 110] width 7 height 7
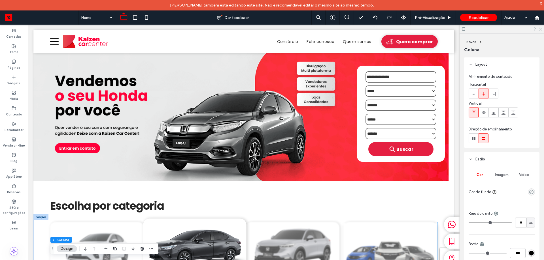
scroll to position [0, 0]
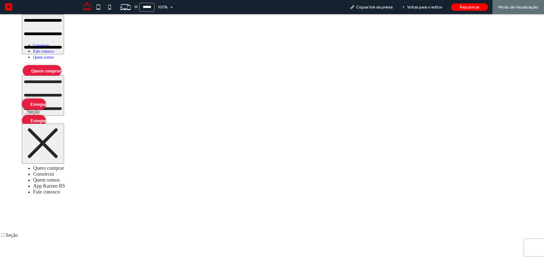
click at [138, 139] on img "1 / 1" at bounding box center [269, 124] width 539 height 175
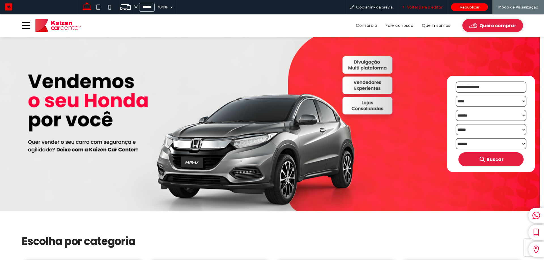
click at [424, 8] on span "Voltar para o editor" at bounding box center [424, 7] width 35 height 5
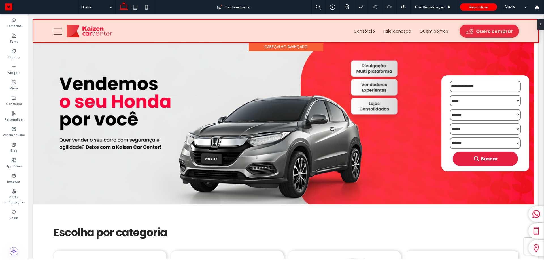
click at [429, 36] on div at bounding box center [285, 31] width 505 height 23
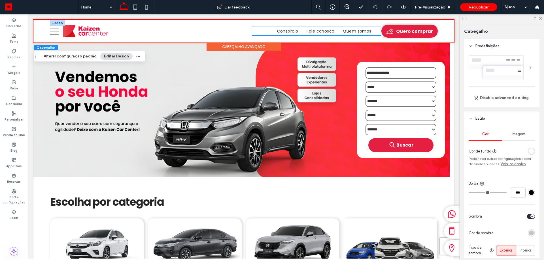
click at [345, 32] on span "Quem somos" at bounding box center [357, 31] width 28 height 9
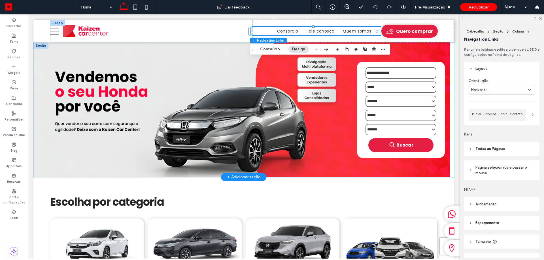
click at [119, 89] on img "1 / 1" at bounding box center [241, 109] width 416 height 135
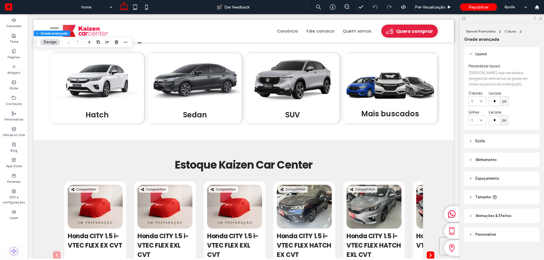
scroll to position [170, 0]
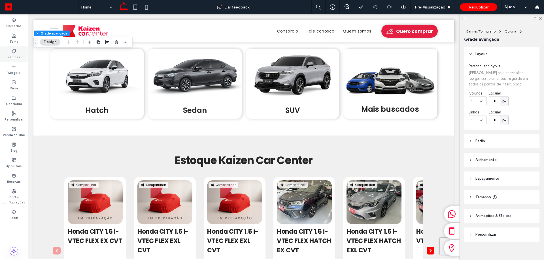
click at [14, 55] on label "Páginas" at bounding box center [14, 57] width 12 height 6
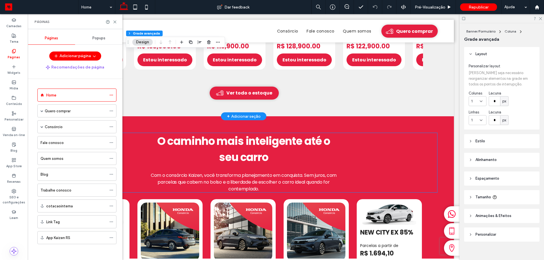
scroll to position [510, 0]
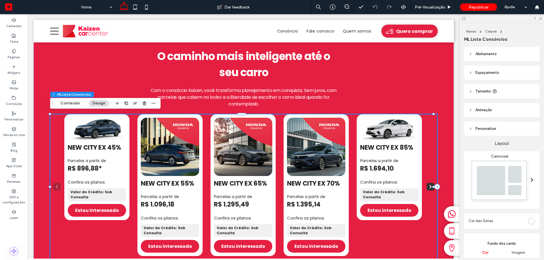
type input "**"
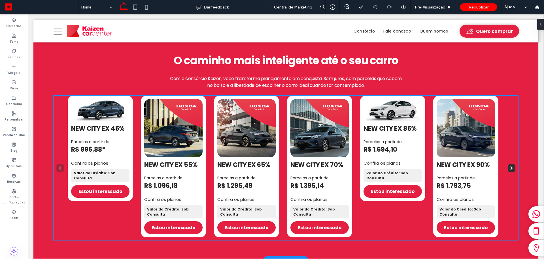
click at [228, 141] on 65\% "3 / 7" at bounding box center [246, 128] width 58 height 58
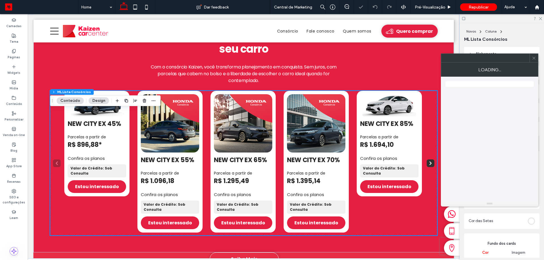
type input "**"
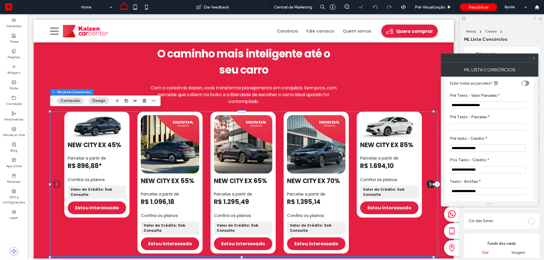
scroll to position [85, 0]
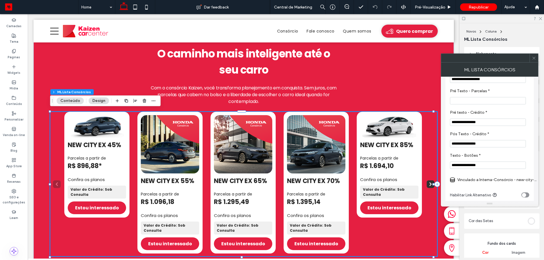
drag, startPoint x: 518, startPoint y: 161, endPoint x: 426, endPoint y: 143, distance: 93.0
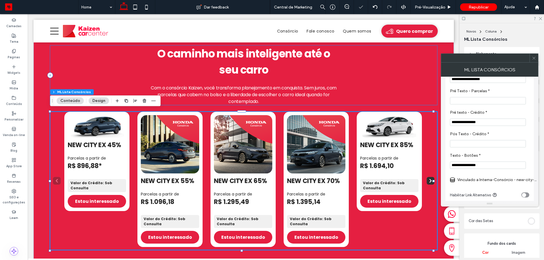
click at [373, 100] on div "O caminho mais inteligente até o seu carro Com o consórcio Kaizen, você transfo…" at bounding box center [243, 75] width 387 height 59
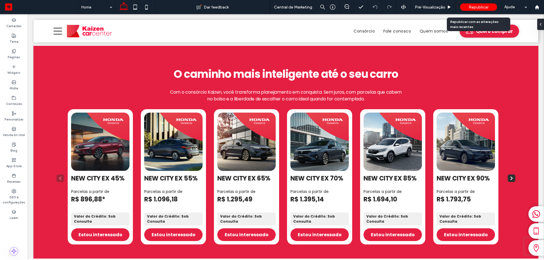
click at [481, 8] on span "Republicar" at bounding box center [478, 7] width 20 height 5
